Goal: Transaction & Acquisition: Book appointment/travel/reservation

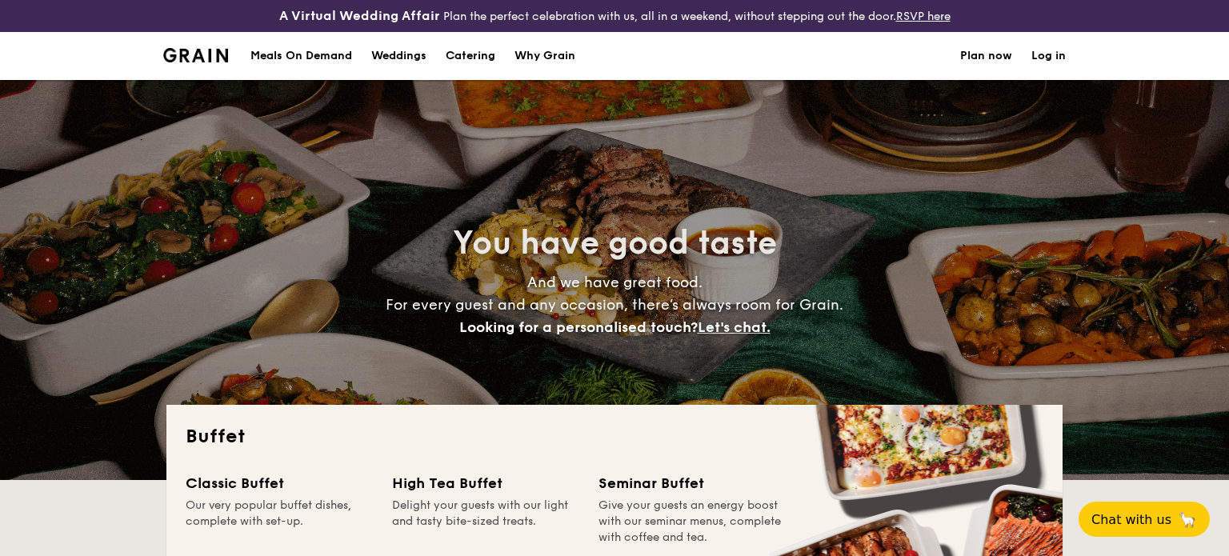
select select
click at [202, 60] on img at bounding box center [195, 55] width 65 height 14
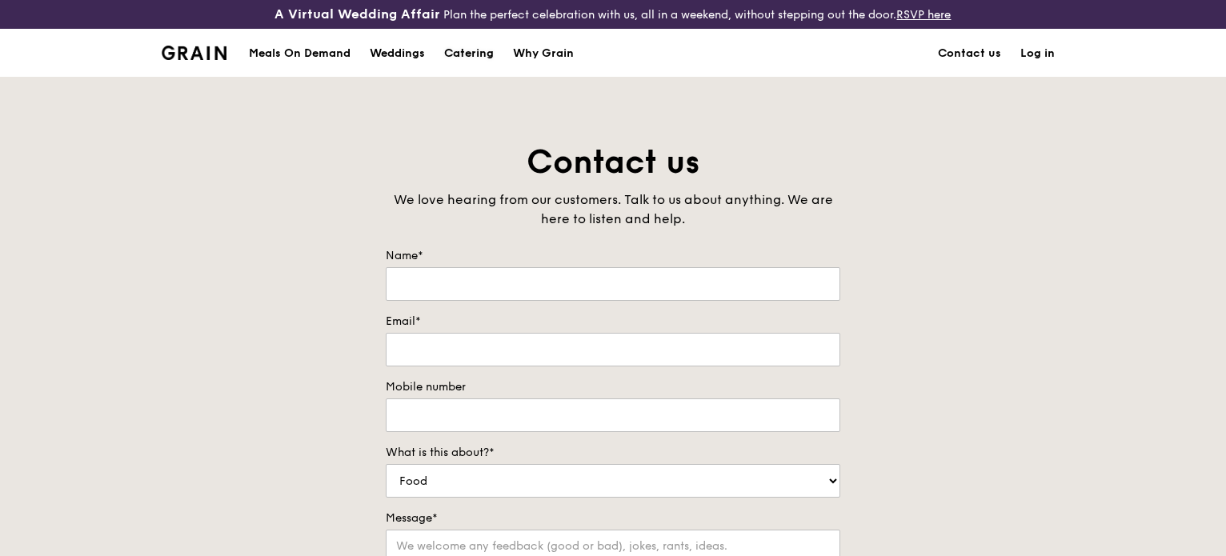
click at [468, 47] on div "Catering" at bounding box center [469, 54] width 50 height 48
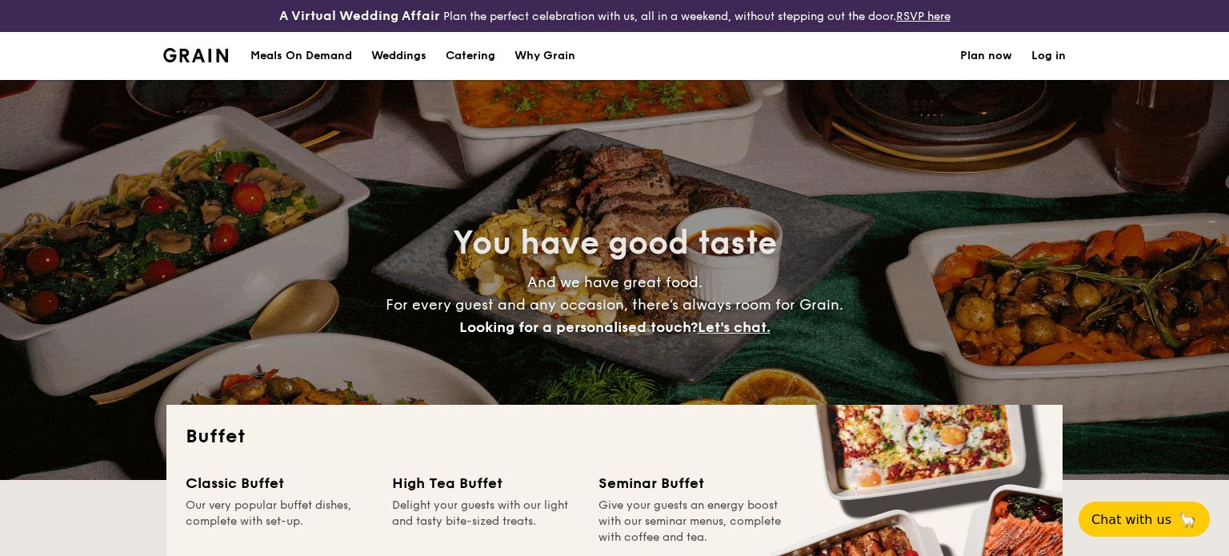
select select
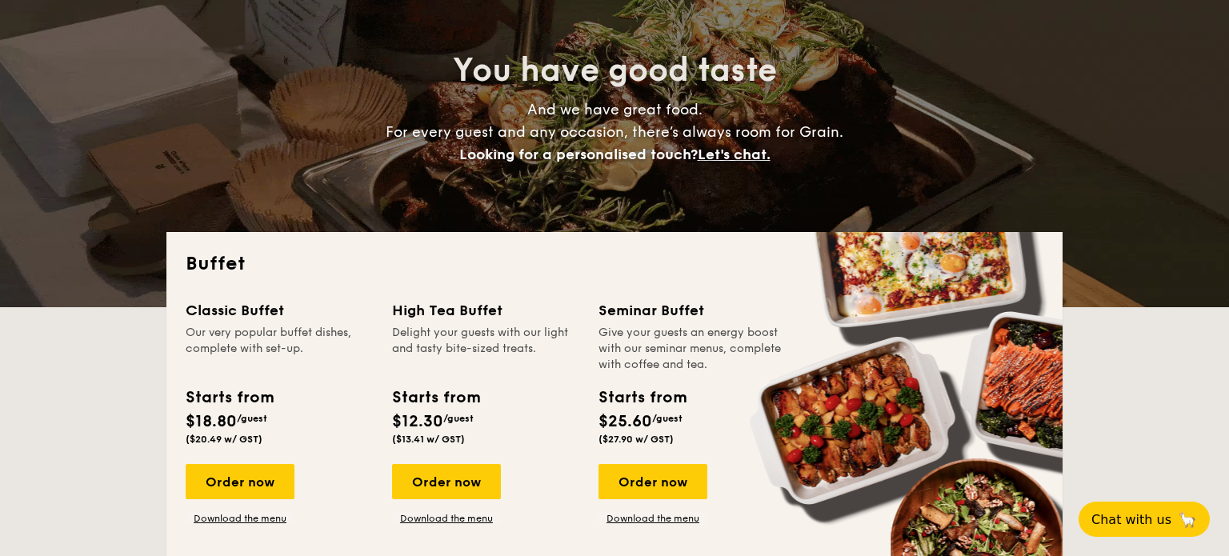
scroll to position [293, 0]
